Goal: Information Seeking & Learning: Learn about a topic

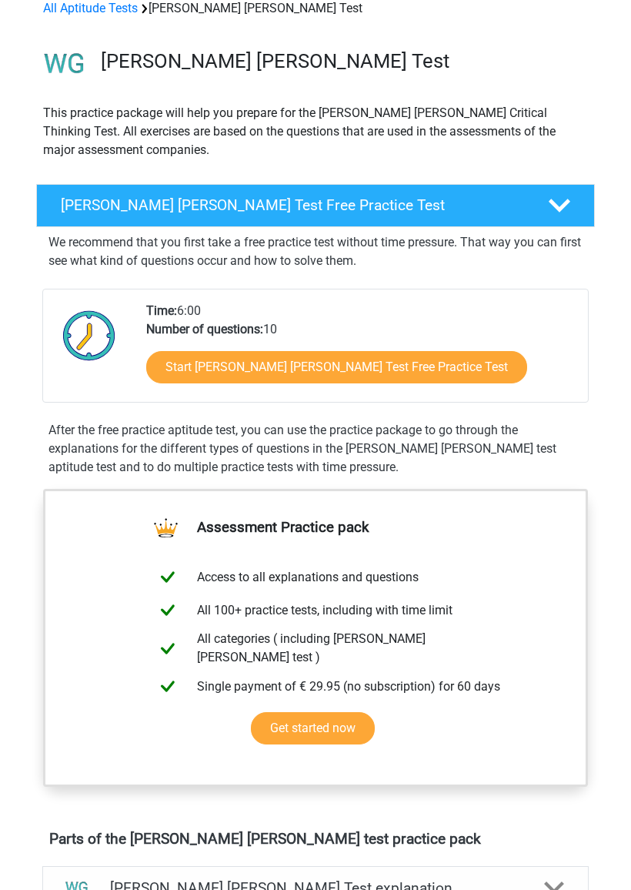
scroll to position [77, 0]
click at [174, 366] on link "Start [PERSON_NAME] [PERSON_NAME] Test Free Practice Test" at bounding box center [336, 368] width 381 height 32
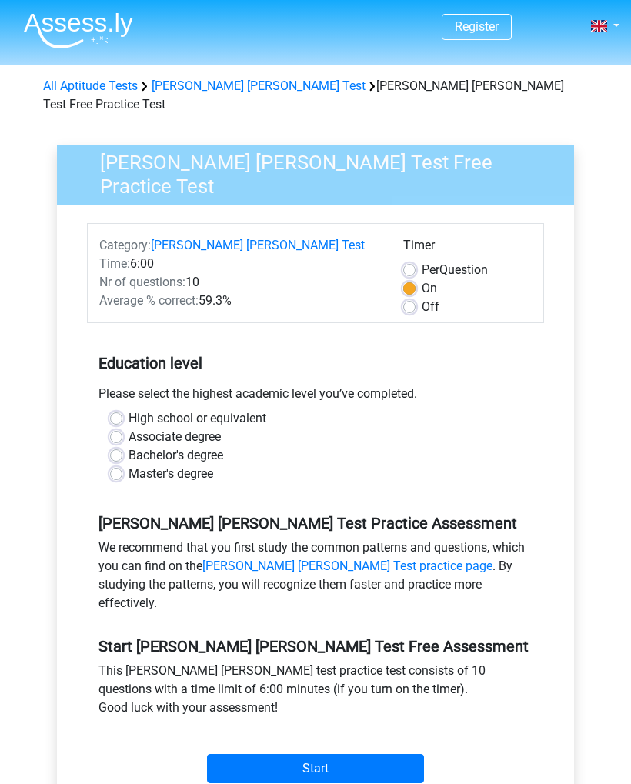
click at [129, 447] on label "Bachelor's degree" at bounding box center [176, 456] width 95 height 18
click at [120, 447] on input "Bachelor's degree" at bounding box center [116, 454] width 12 height 15
radio input "true"
click at [250, 754] on input "Start" at bounding box center [315, 768] width 217 height 29
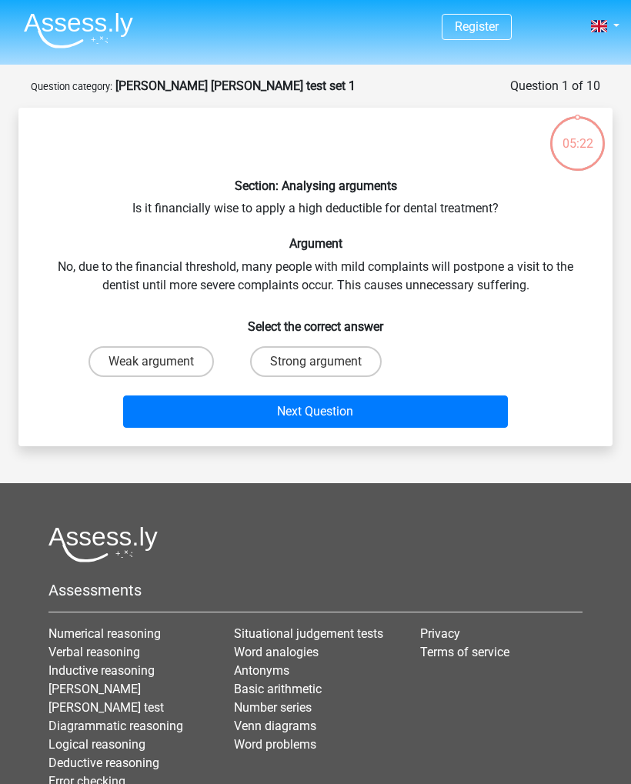
click at [280, 358] on label "Strong argument" at bounding box center [316, 361] width 132 height 31
click at [316, 362] on input "Strong argument" at bounding box center [321, 367] width 10 height 10
radio input "true"
click at [233, 414] on button "Next Question" at bounding box center [316, 412] width 386 height 32
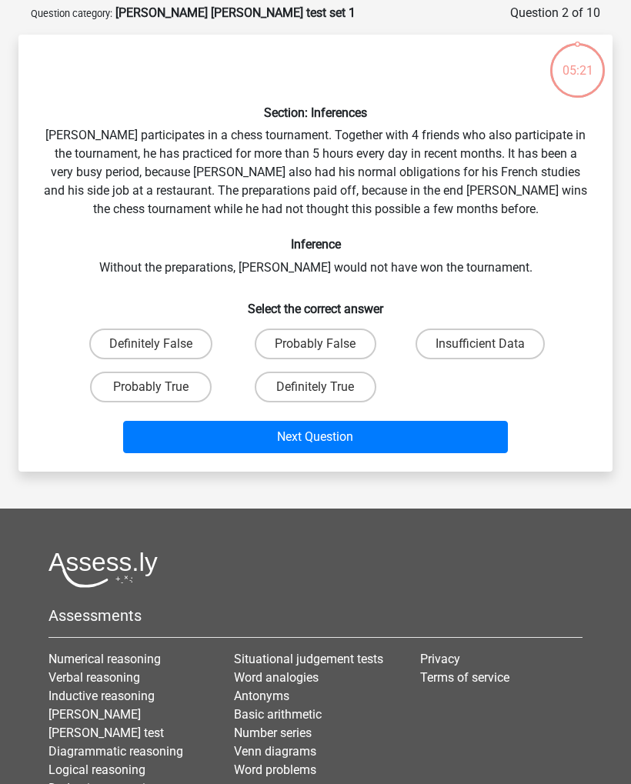
scroll to position [77, 0]
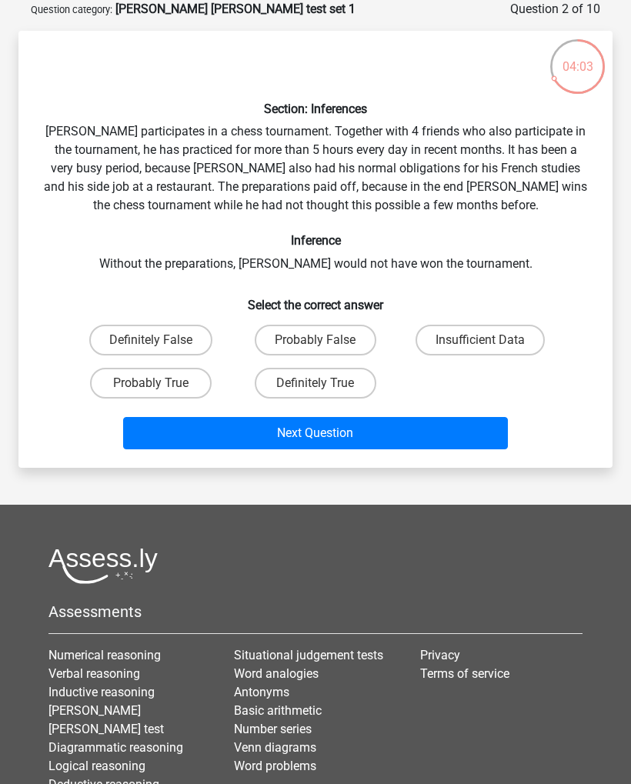
click at [142, 384] on label "Probably True" at bounding box center [151, 383] width 122 height 31
click at [151, 384] on input "Probably True" at bounding box center [156, 388] width 10 height 10
radio input "true"
click at [179, 431] on button "Next Question" at bounding box center [316, 433] width 386 height 32
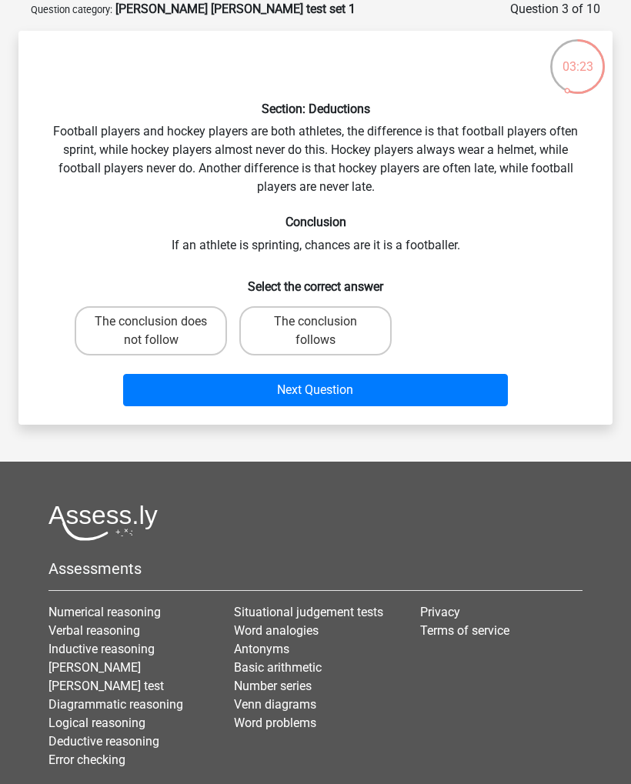
click at [137, 317] on label "The conclusion does not follow" at bounding box center [151, 330] width 152 height 49
click at [151, 322] on input "The conclusion does not follow" at bounding box center [156, 327] width 10 height 10
radio input "true"
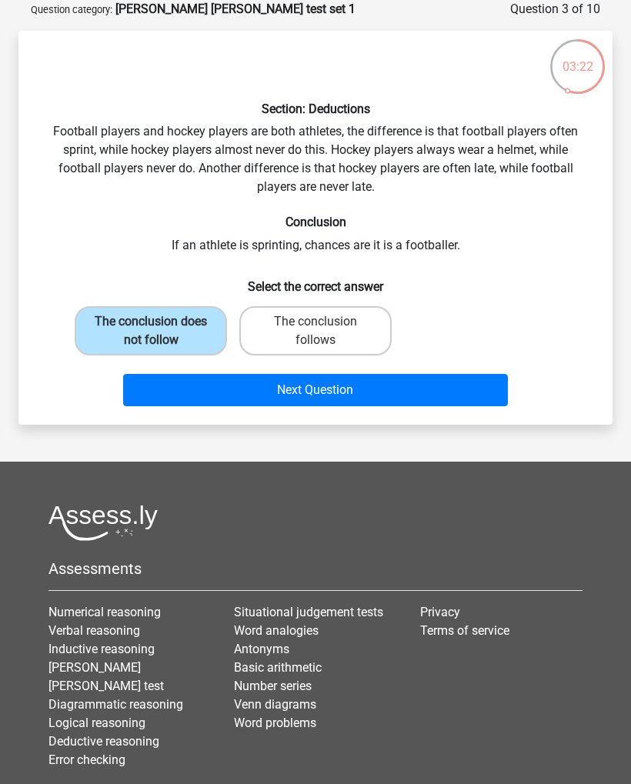
click at [176, 388] on button "Next Question" at bounding box center [316, 390] width 386 height 32
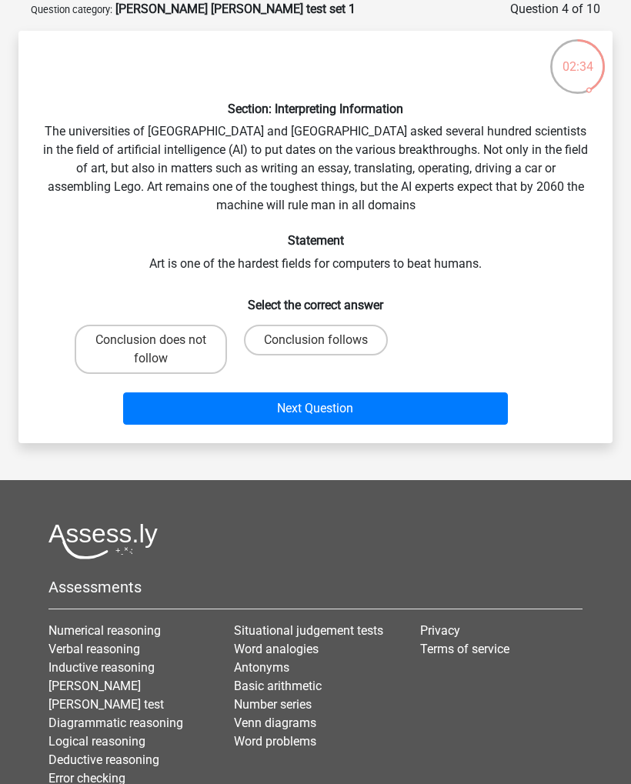
click at [283, 342] on label "Conclusion follows" at bounding box center [316, 340] width 144 height 31
click at [316, 342] on input "Conclusion follows" at bounding box center [321, 345] width 10 height 10
radio input "true"
click at [222, 406] on button "Next Question" at bounding box center [316, 409] width 386 height 32
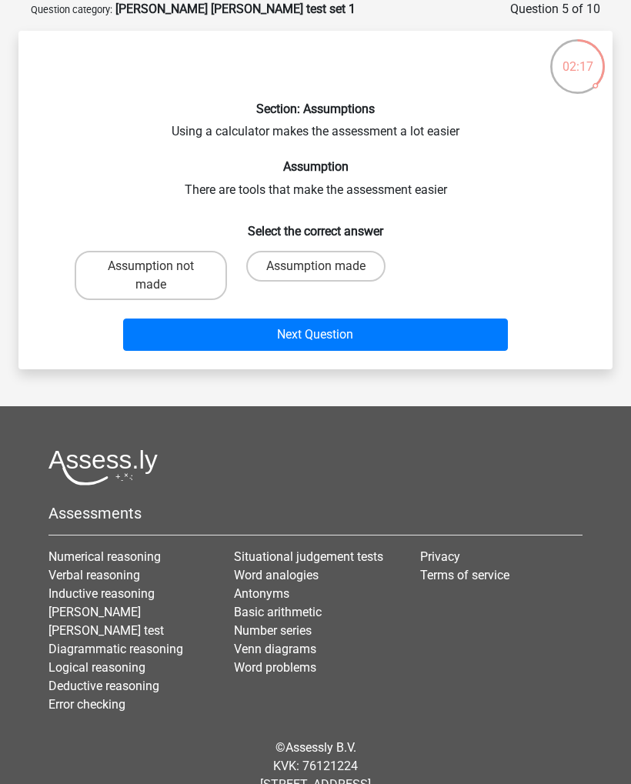
click at [273, 265] on label "Assumption made" at bounding box center [315, 266] width 139 height 31
click at [316, 266] on input "Assumption made" at bounding box center [321, 271] width 10 height 10
radio input "true"
click at [166, 330] on button "Next Question" at bounding box center [316, 335] width 386 height 32
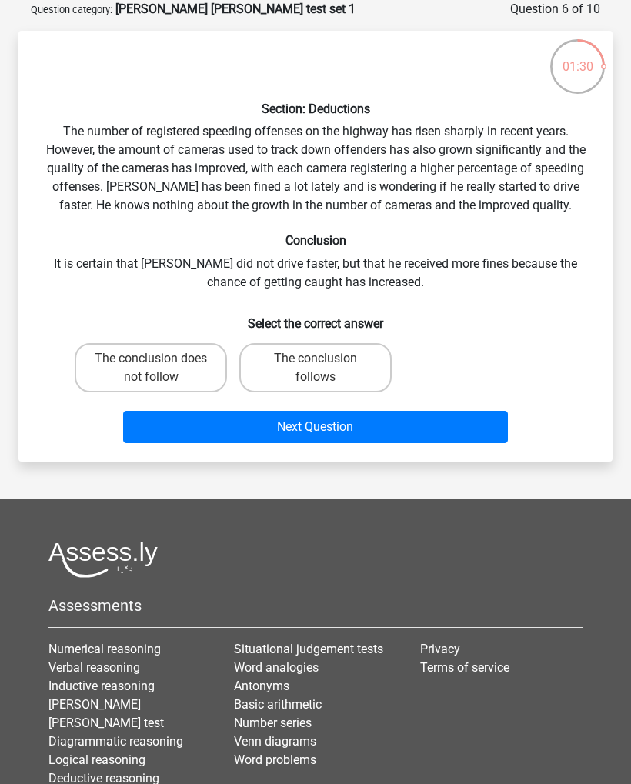
click at [175, 360] on label "The conclusion does not follow" at bounding box center [151, 367] width 152 height 49
click at [161, 360] on input "The conclusion does not follow" at bounding box center [156, 364] width 10 height 10
radio input "true"
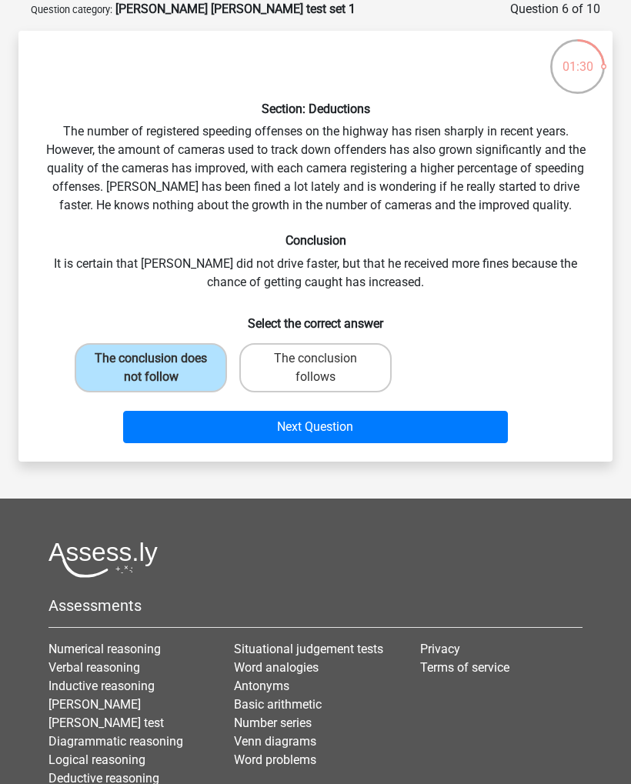
click at [384, 430] on button "Next Question" at bounding box center [316, 427] width 386 height 32
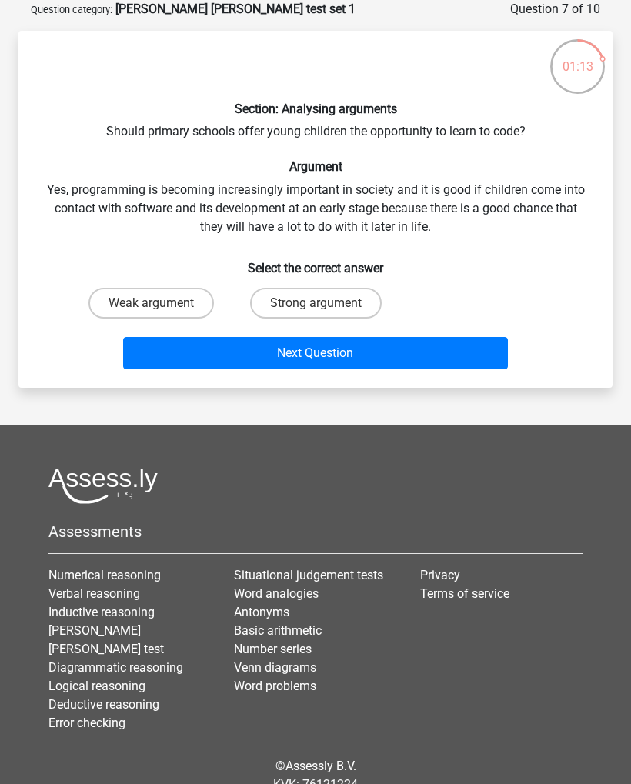
click at [346, 305] on label "Strong argument" at bounding box center [316, 303] width 132 height 31
click at [326, 305] on input "Strong argument" at bounding box center [321, 308] width 10 height 10
radio input "true"
click at [428, 345] on button "Next Question" at bounding box center [316, 353] width 386 height 32
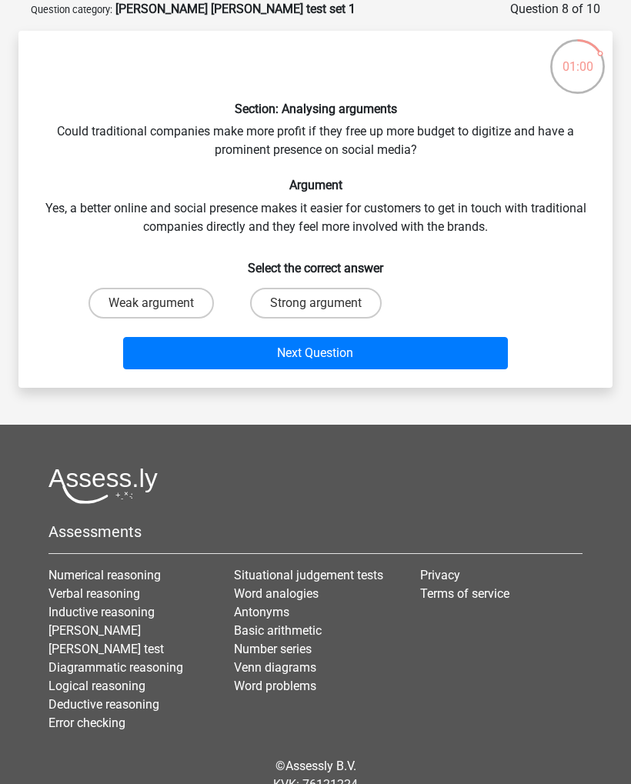
click at [189, 299] on label "Weak argument" at bounding box center [151, 303] width 125 height 31
click at [161, 303] on input "Weak argument" at bounding box center [156, 308] width 10 height 10
radio input "true"
click at [386, 346] on button "Next Question" at bounding box center [316, 353] width 386 height 32
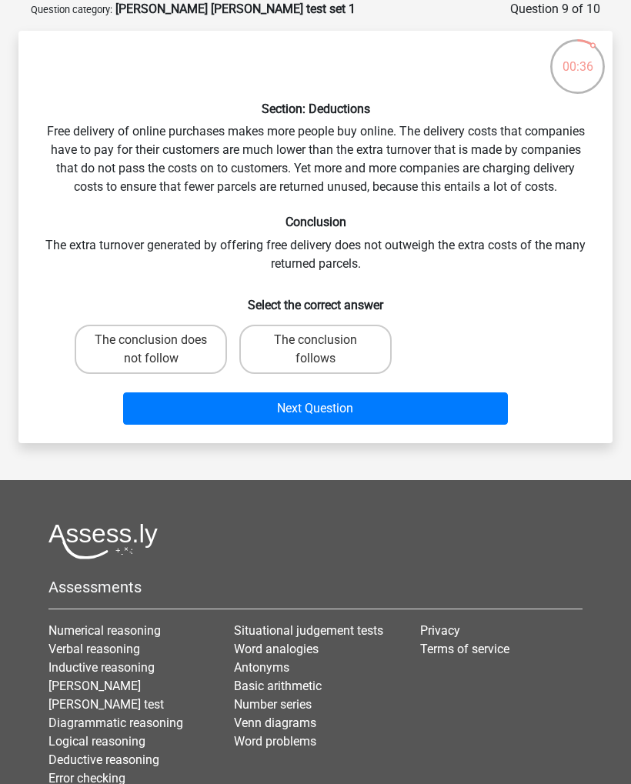
click at [350, 353] on label "The conclusion follows" at bounding box center [315, 349] width 152 height 49
click at [326, 350] on input "The conclusion follows" at bounding box center [321, 345] width 10 height 10
radio input "true"
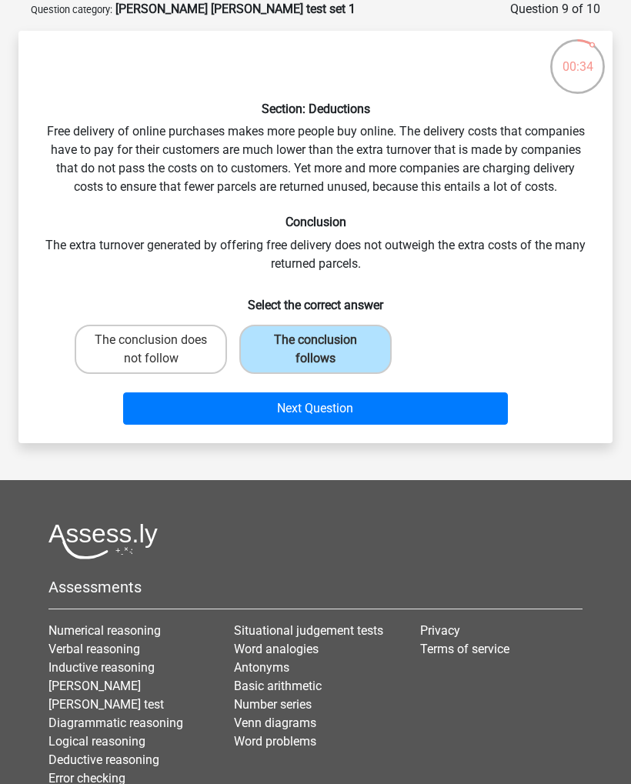
click at [464, 410] on button "Next Question" at bounding box center [316, 409] width 386 height 32
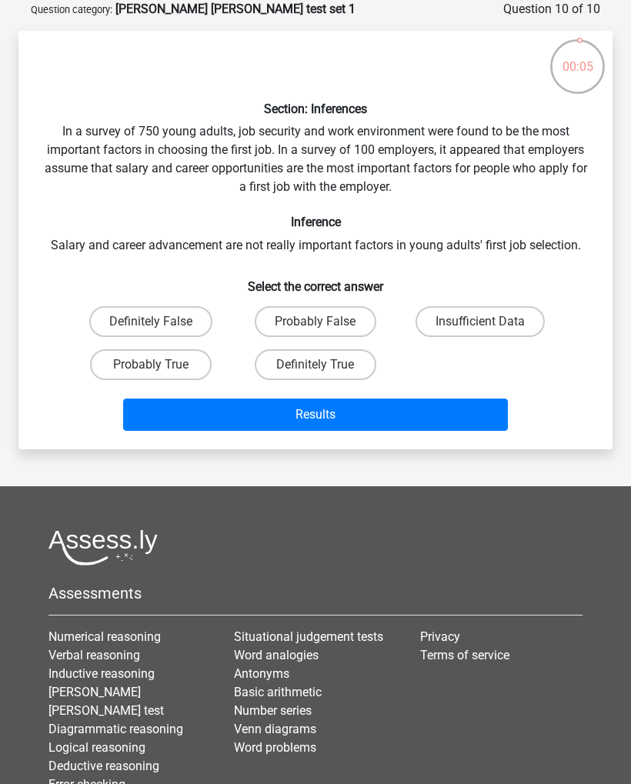
click at [490, 326] on input "Insufficient Data" at bounding box center [485, 327] width 10 height 10
radio input "true"
click at [447, 403] on button "Results" at bounding box center [316, 415] width 386 height 32
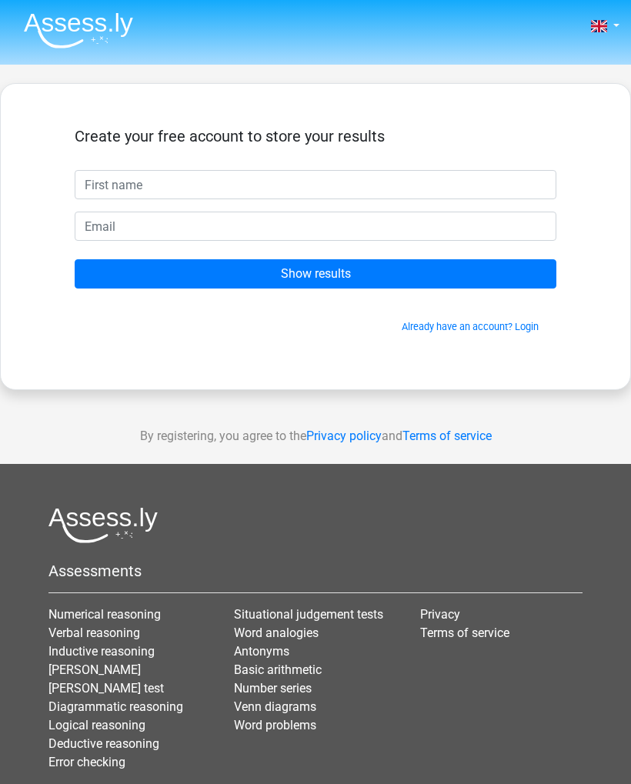
click at [109, 176] on input "text" at bounding box center [316, 184] width 482 height 29
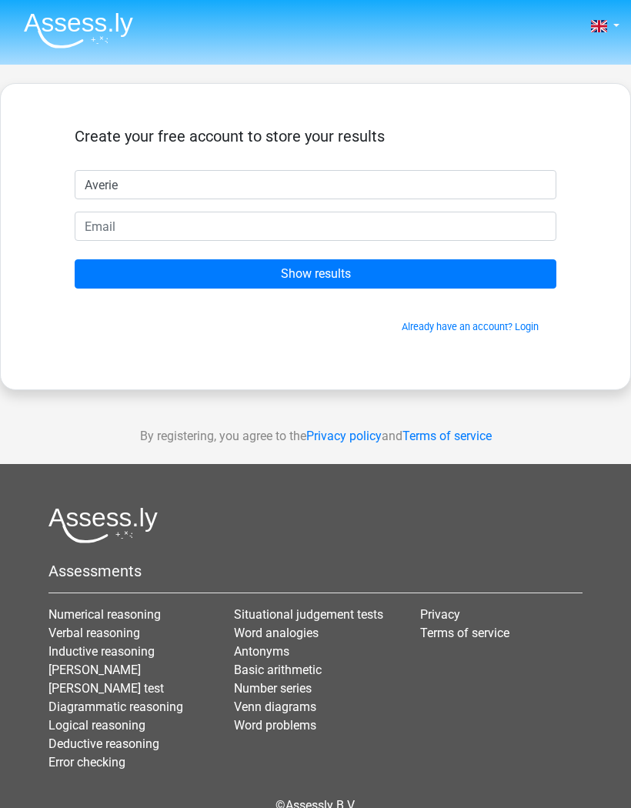
type input "Averie"
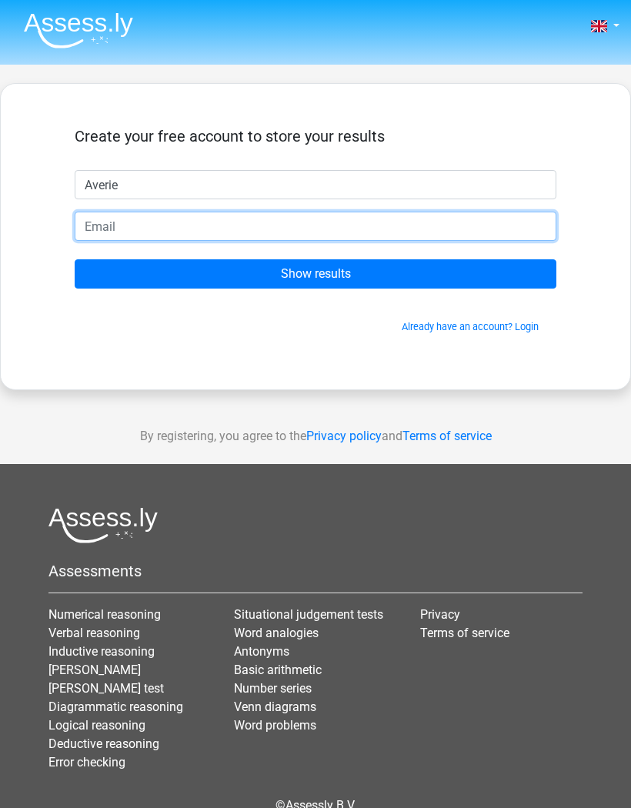
click at [130, 219] on input "email" at bounding box center [316, 226] width 482 height 29
type input "beatyaverie@ymail.com"
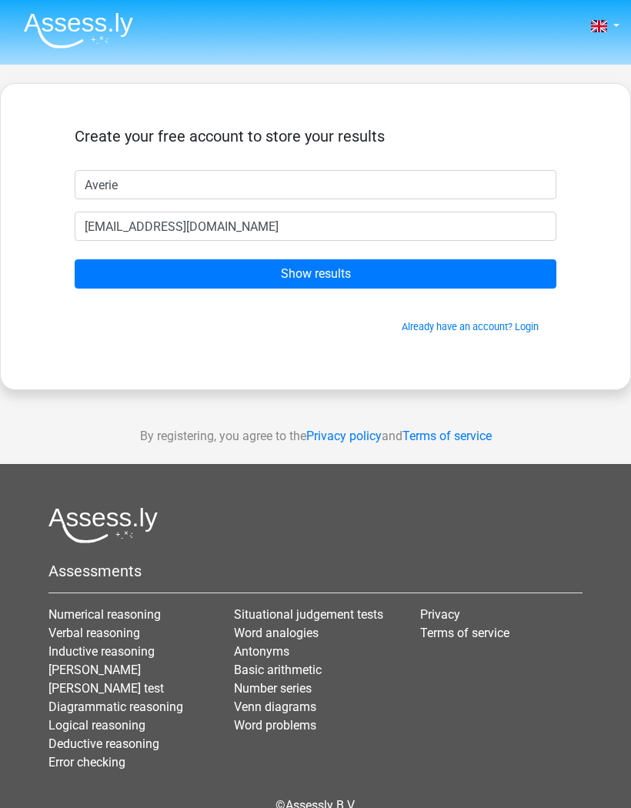
click at [146, 282] on input "Show results" at bounding box center [316, 273] width 482 height 29
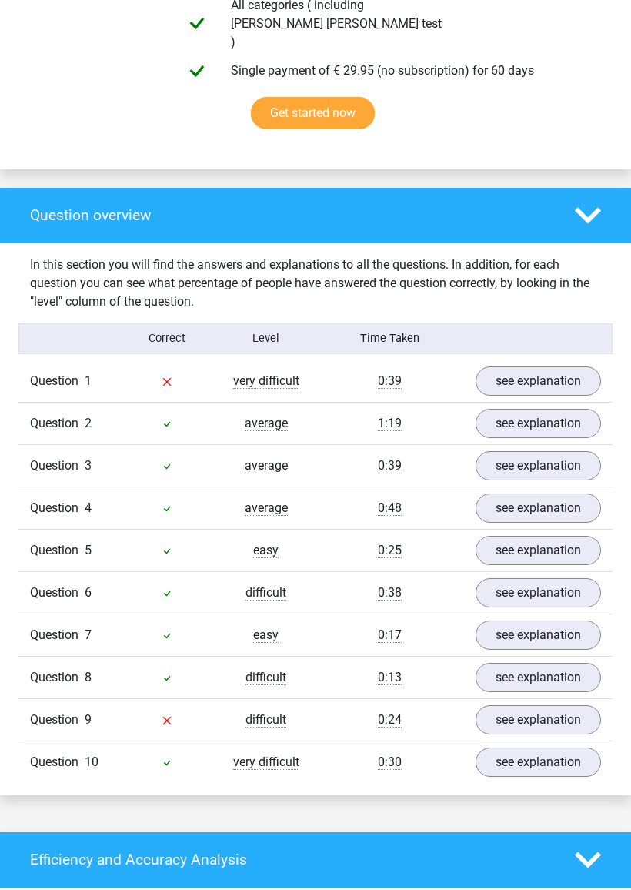
scroll to position [1010, 0]
click at [493, 366] on link "see explanation" at bounding box center [538, 380] width 125 height 29
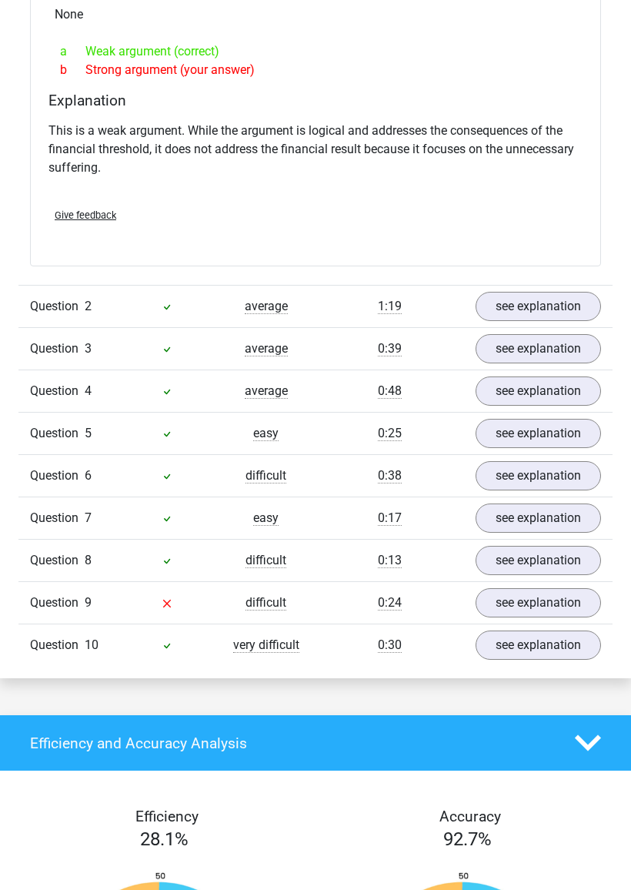
scroll to position [1554, 0]
click at [512, 631] on link "see explanation" at bounding box center [538, 645] width 125 height 29
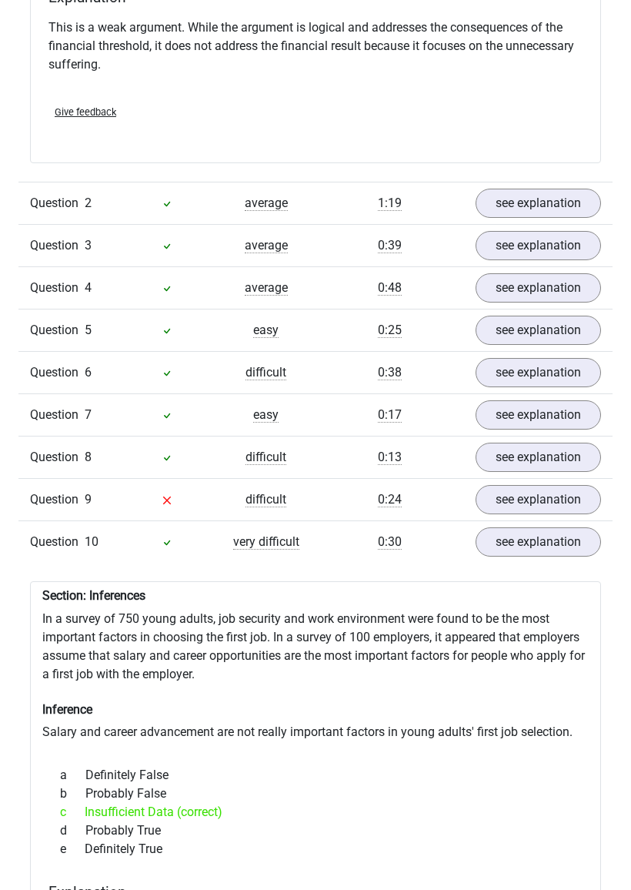
scroll to position [1658, 0]
click at [503, 484] on link "see explanation" at bounding box center [538, 498] width 125 height 29
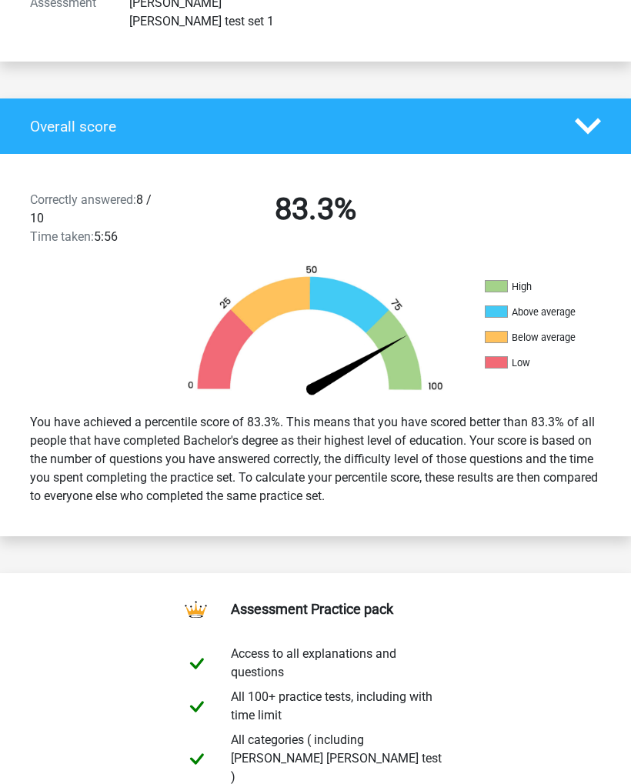
scroll to position [249, 0]
